Goal: Task Accomplishment & Management: Manage account settings

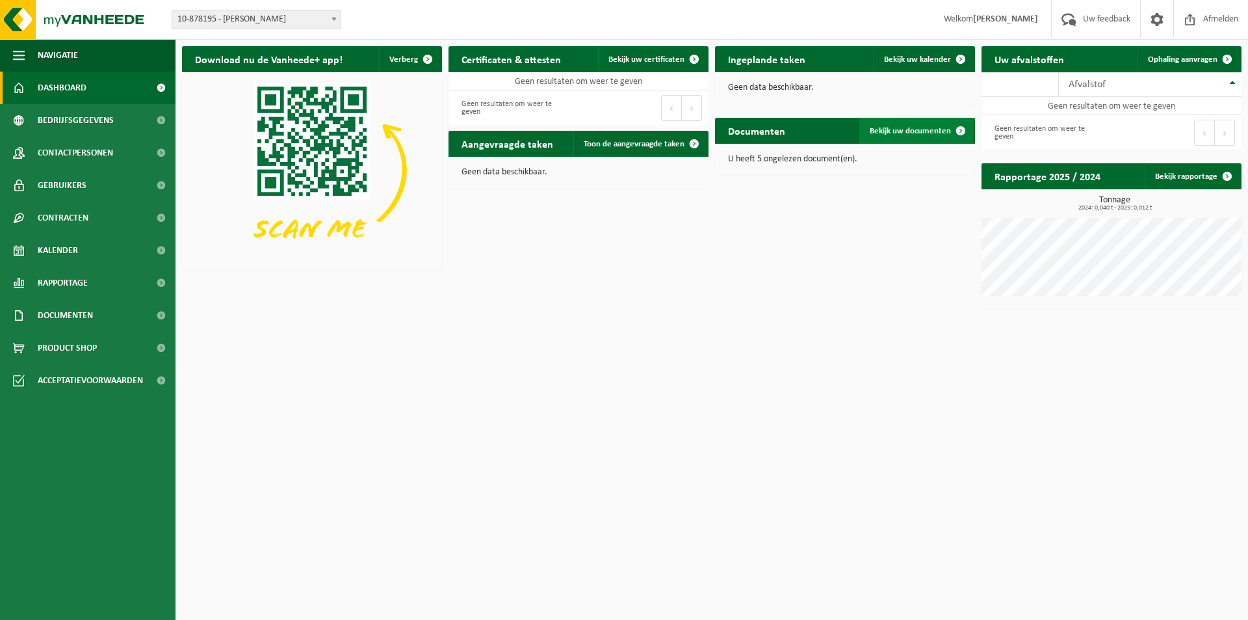
click at [962, 130] on span at bounding box center [961, 131] width 26 height 26
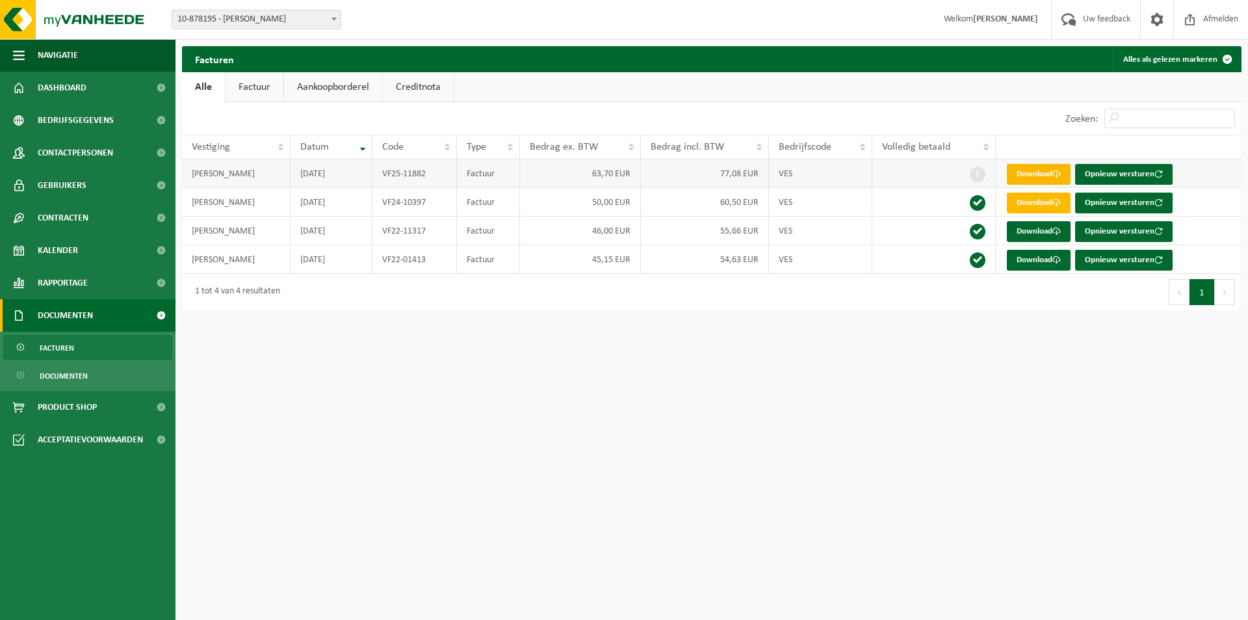
click at [1054, 178] on link "Download" at bounding box center [1039, 174] width 64 height 21
click at [92, 120] on span "Bedrijfsgegevens" at bounding box center [76, 120] width 76 height 33
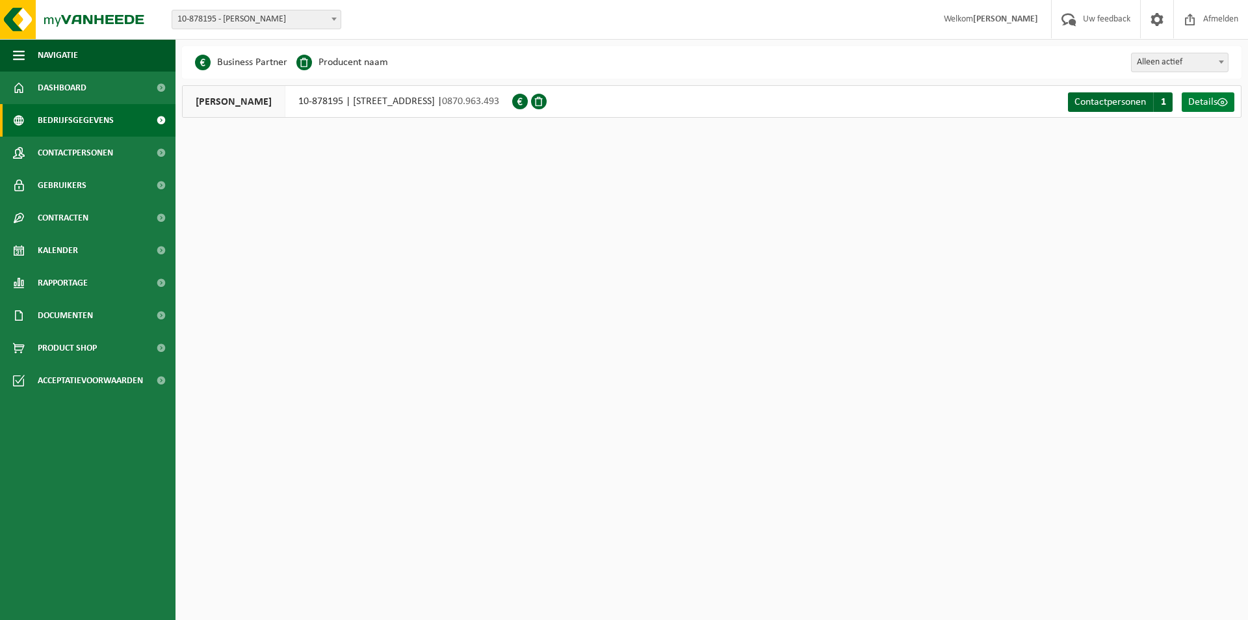
click at [1211, 104] on span "Details" at bounding box center [1203, 102] width 29 height 10
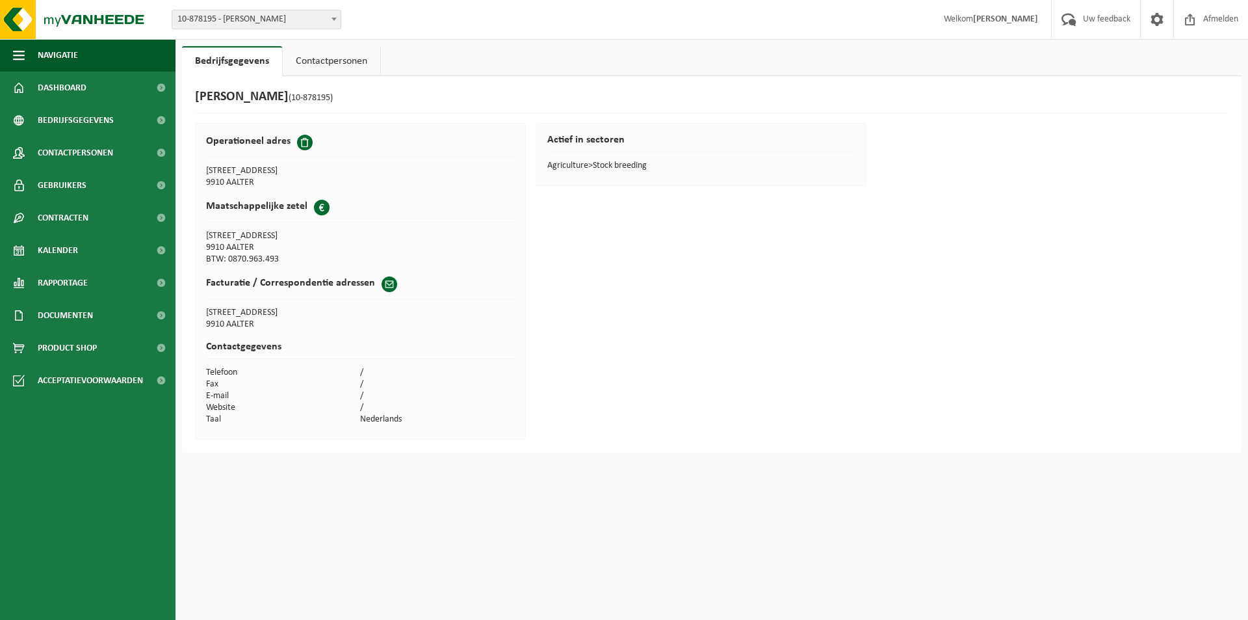
click at [382, 282] on span at bounding box center [390, 284] width 16 height 16
click at [228, 397] on td "E-mail" at bounding box center [283, 396] width 155 height 12
click at [386, 284] on span at bounding box center [390, 284] width 16 height 16
click at [233, 393] on td "E-mail" at bounding box center [283, 396] width 155 height 12
click at [220, 400] on td "E-mail" at bounding box center [283, 396] width 155 height 12
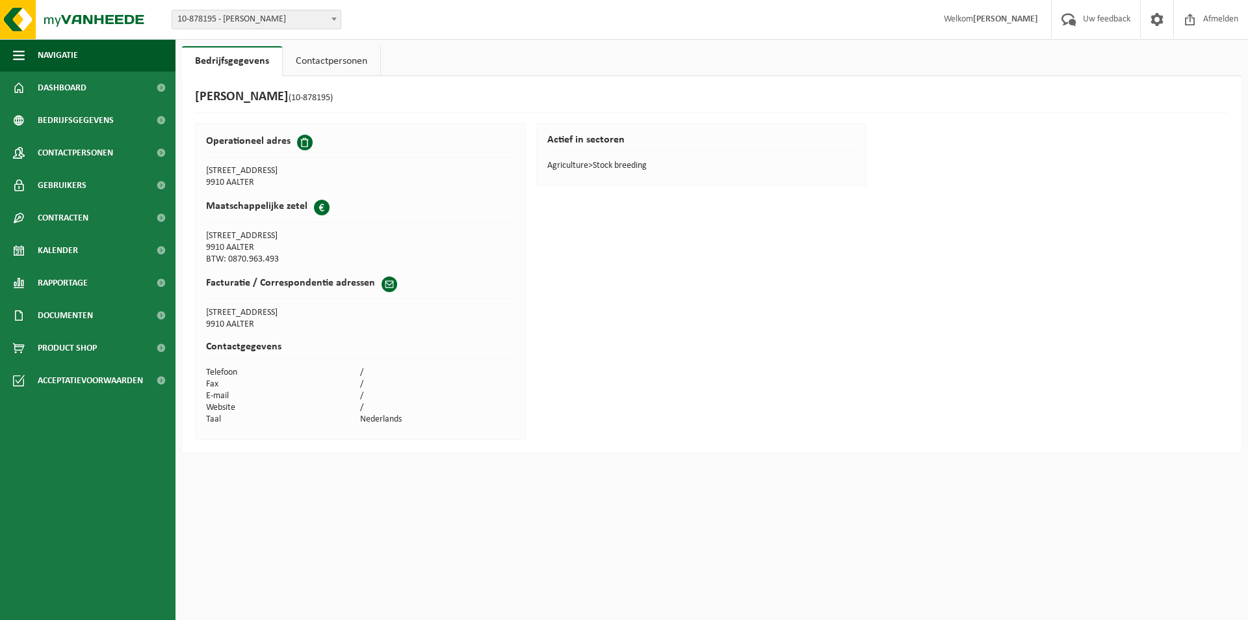
click at [335, 16] on span at bounding box center [334, 18] width 13 height 17
drag, startPoint x: 384, startPoint y: 283, endPoint x: 466, endPoint y: 196, distance: 119.6
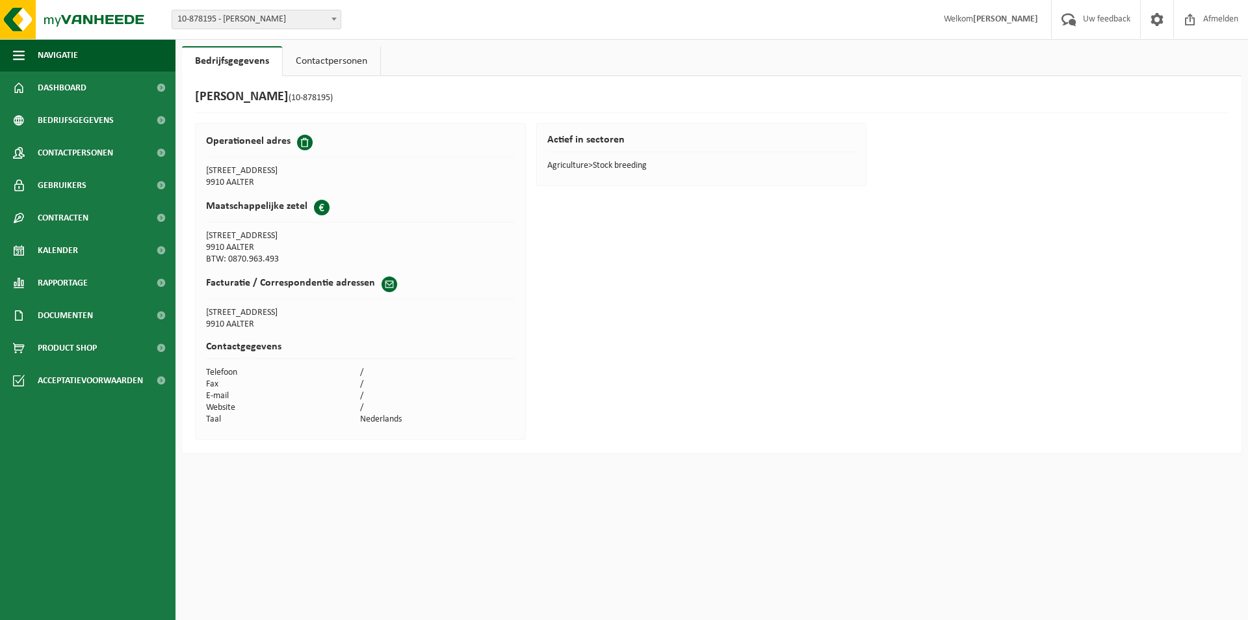
click at [466, 196] on th "Maatschappelijke zetel" at bounding box center [360, 211] width 309 height 38
click at [1157, 20] on span at bounding box center [1158, 19] width 20 height 38
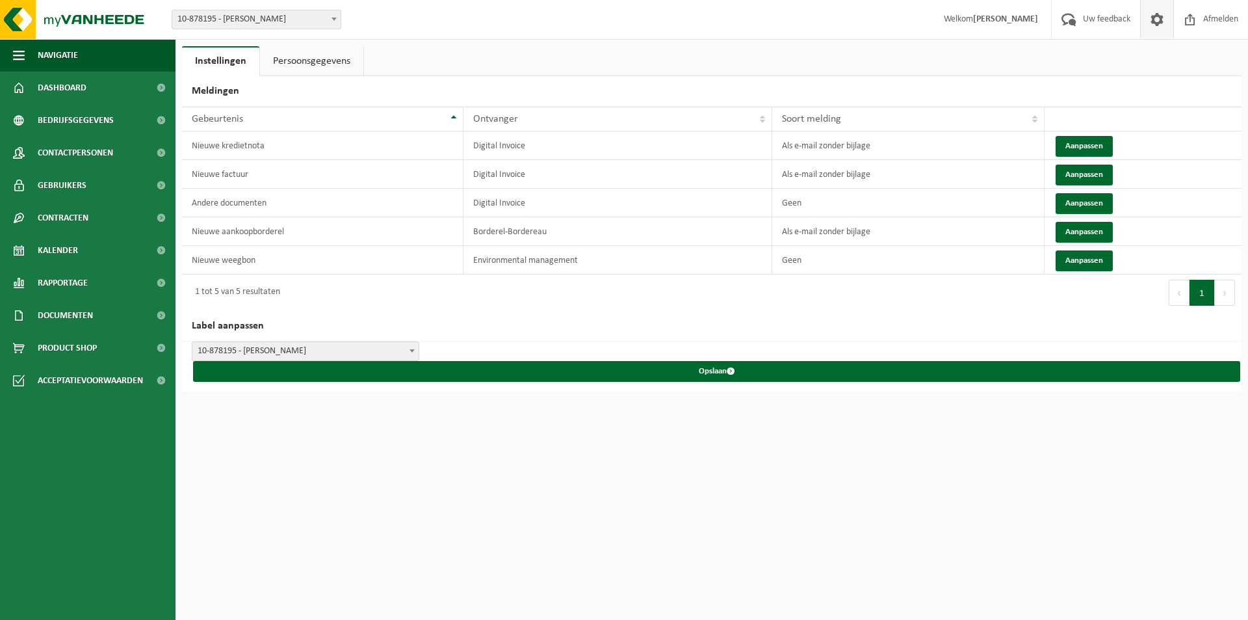
click at [280, 62] on link "Persoonsgegevens" at bounding box center [311, 61] width 103 height 30
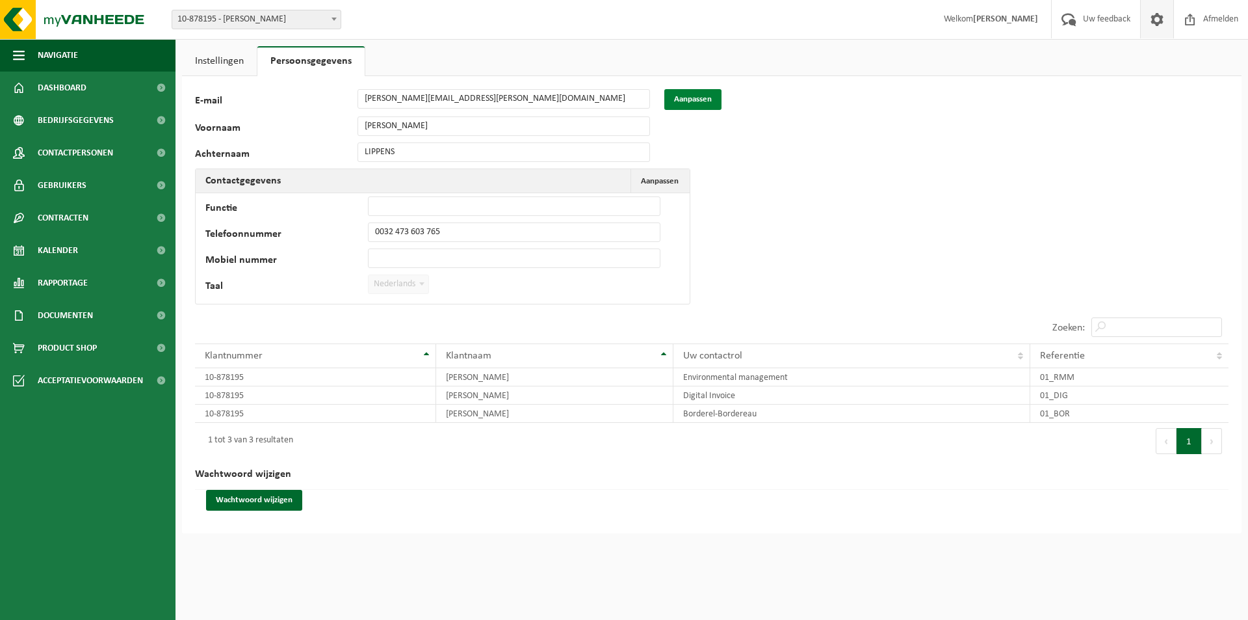
click at [704, 101] on button "Aanpassen" at bounding box center [692, 99] width 57 height 21
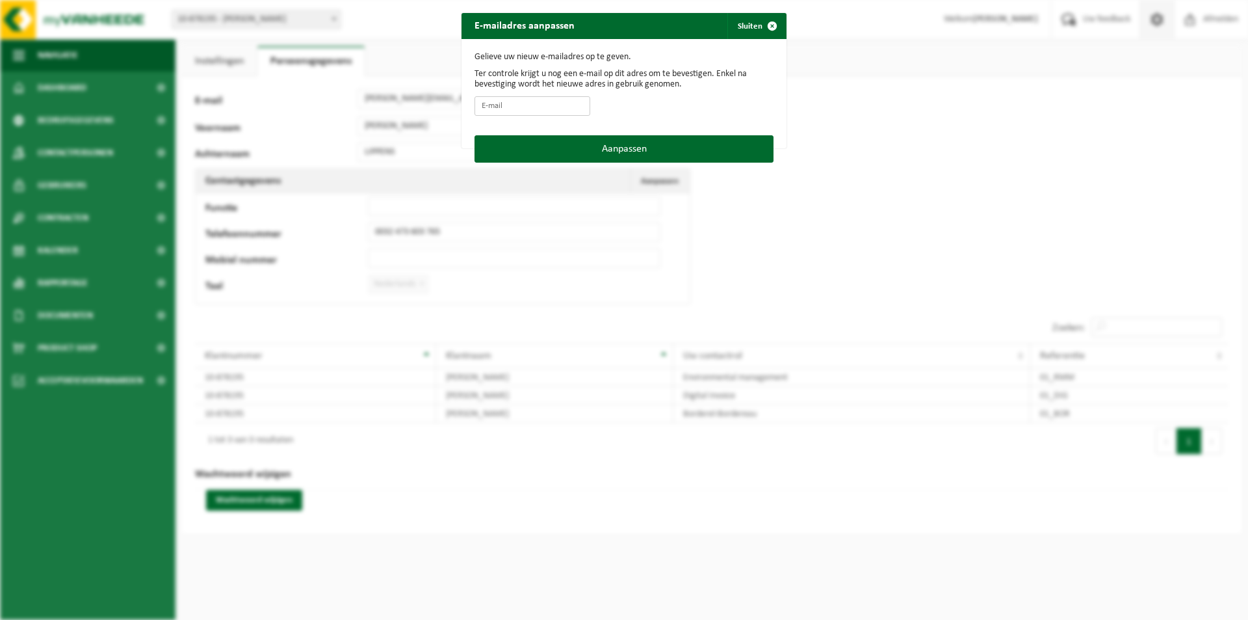
click at [493, 110] on input "E-mail" at bounding box center [533, 106] width 116 height 20
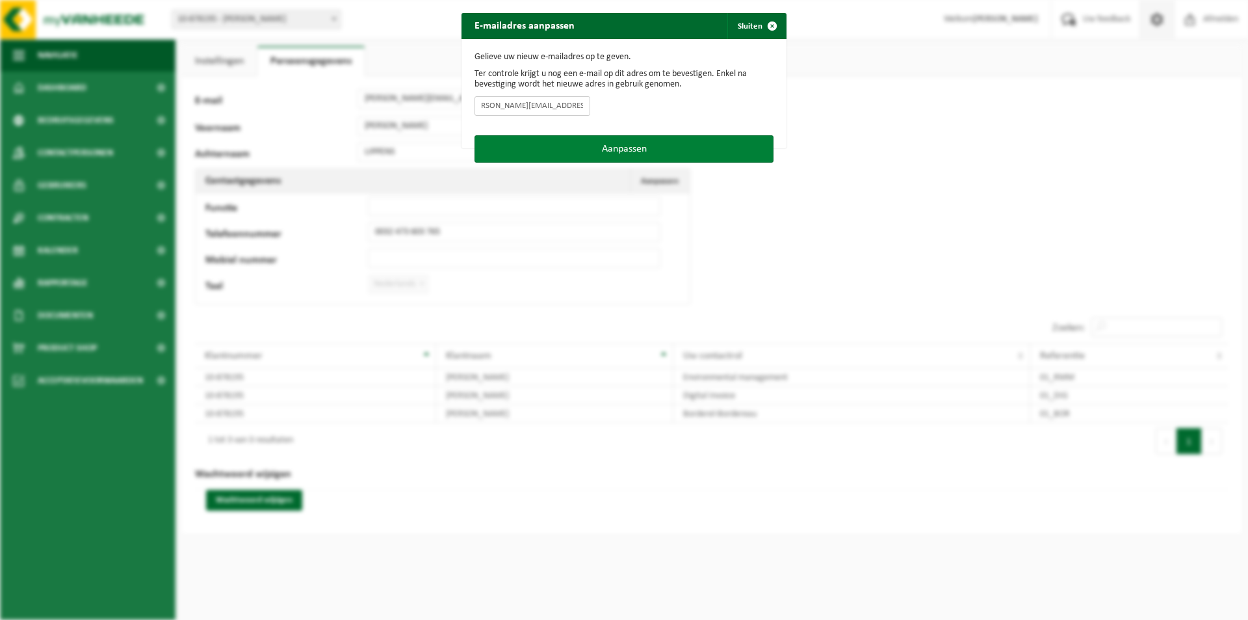
type input "[PERSON_NAME][EMAIL_ADDRESS][PERSON_NAME][DOMAIN_NAME]"
click at [616, 148] on button "Aanpassen" at bounding box center [624, 148] width 299 height 27
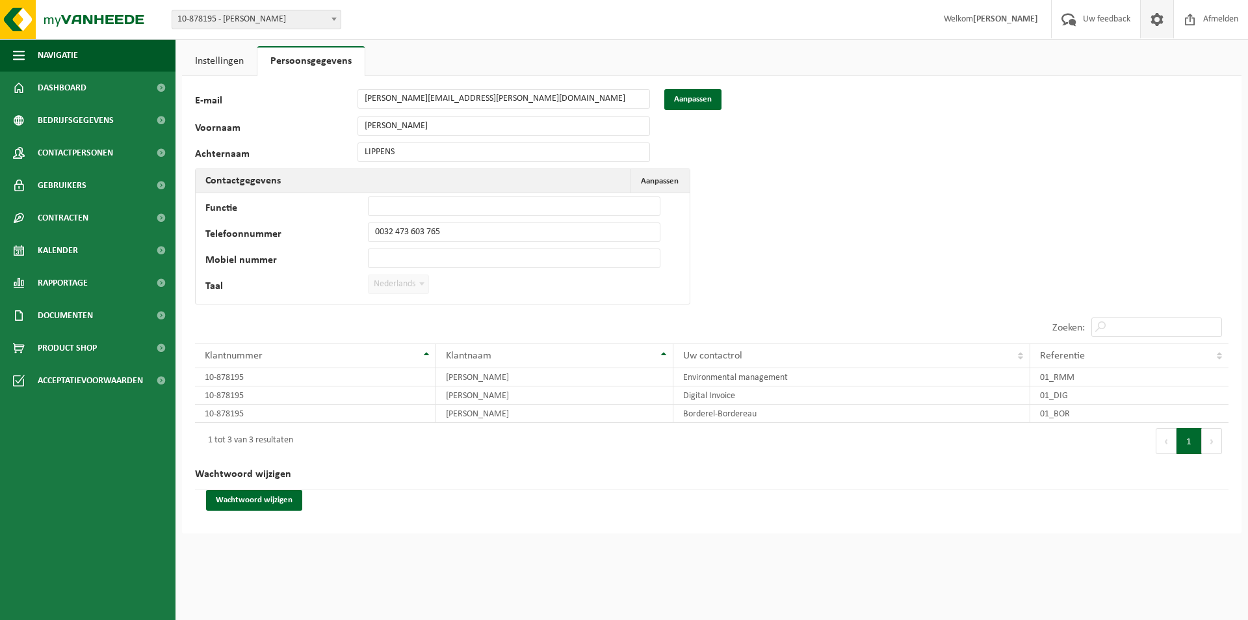
click at [1153, 21] on span at bounding box center [1158, 19] width 20 height 38
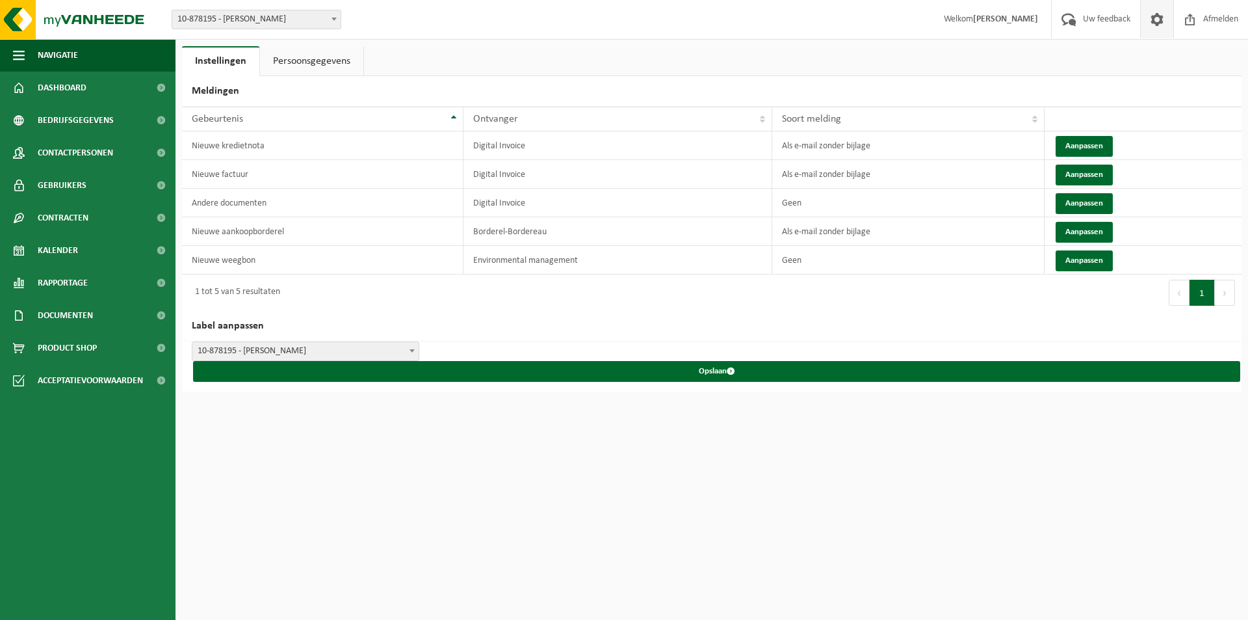
click at [317, 60] on link "Persoonsgegevens" at bounding box center [311, 61] width 103 height 30
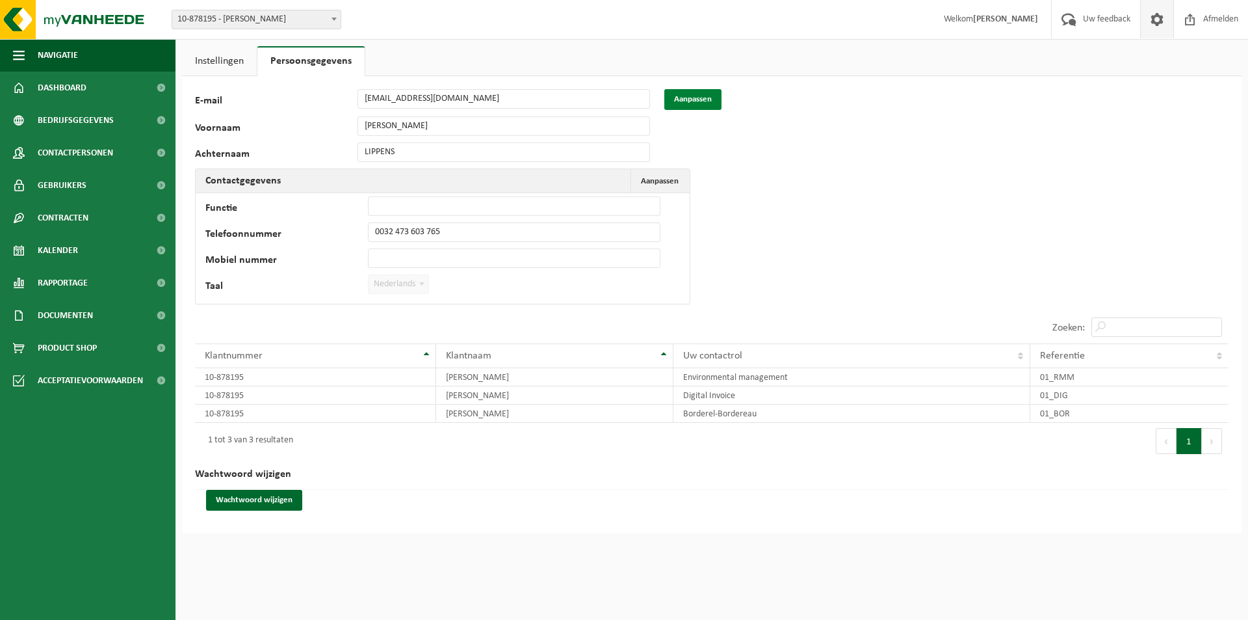
click at [687, 95] on button "Aanpassen" at bounding box center [692, 99] width 57 height 21
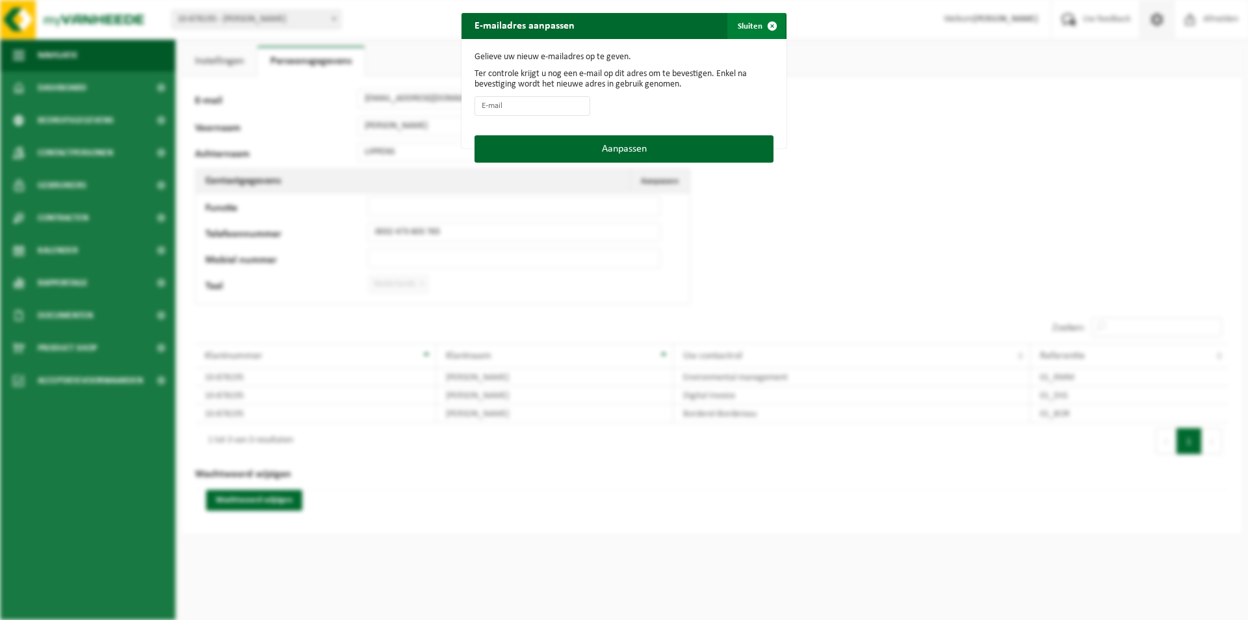
click at [769, 26] on span "button" at bounding box center [772, 26] width 26 height 26
